Goal: Find contact information: Find contact information

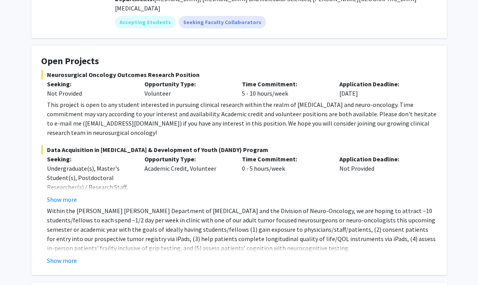
scroll to position [105, 0]
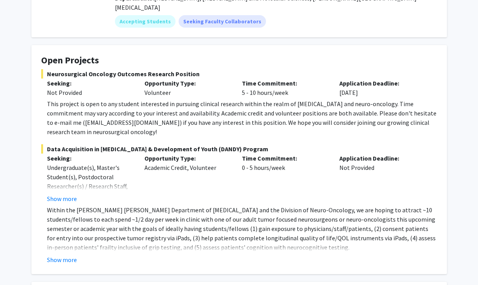
click at [100, 255] on div "Show more" at bounding box center [242, 259] width 390 height 9
click at [64, 255] on fg-card "Open Projects Neurosurgical Oncology Outcomes Research Position Seeking: Not Pr…" at bounding box center [239, 159] width 416 height 229
click at [63, 255] on button "Show more" at bounding box center [62, 259] width 30 height 9
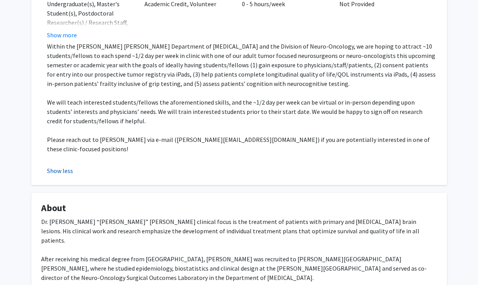
scroll to position [269, 0]
drag, startPoint x: 173, startPoint y: 130, endPoint x: 212, endPoint y: 130, distance: 39.6
click at [212, 134] on p "Please reach out to [PERSON_NAME] via e-mail ([PERSON_NAME][EMAIL_ADDRESS][DOMA…" at bounding box center [242, 143] width 390 height 19
copy p "[PERSON_NAME][EMAIL_ADDRESS][DOMAIN_NAME]"
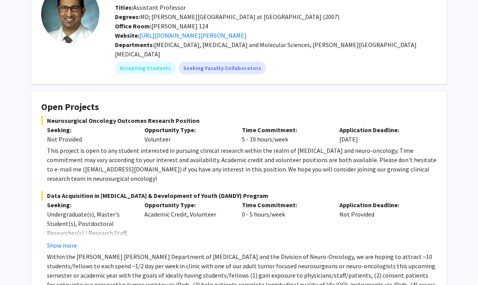
scroll to position [63, 0]
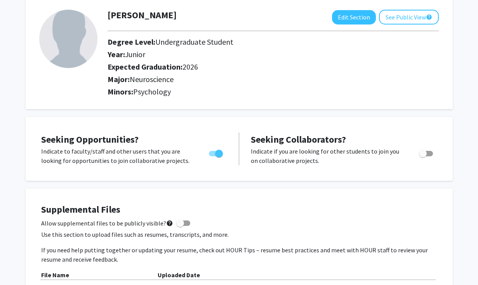
scroll to position [49, 0]
